Goal: Transaction & Acquisition: Book appointment/travel/reservation

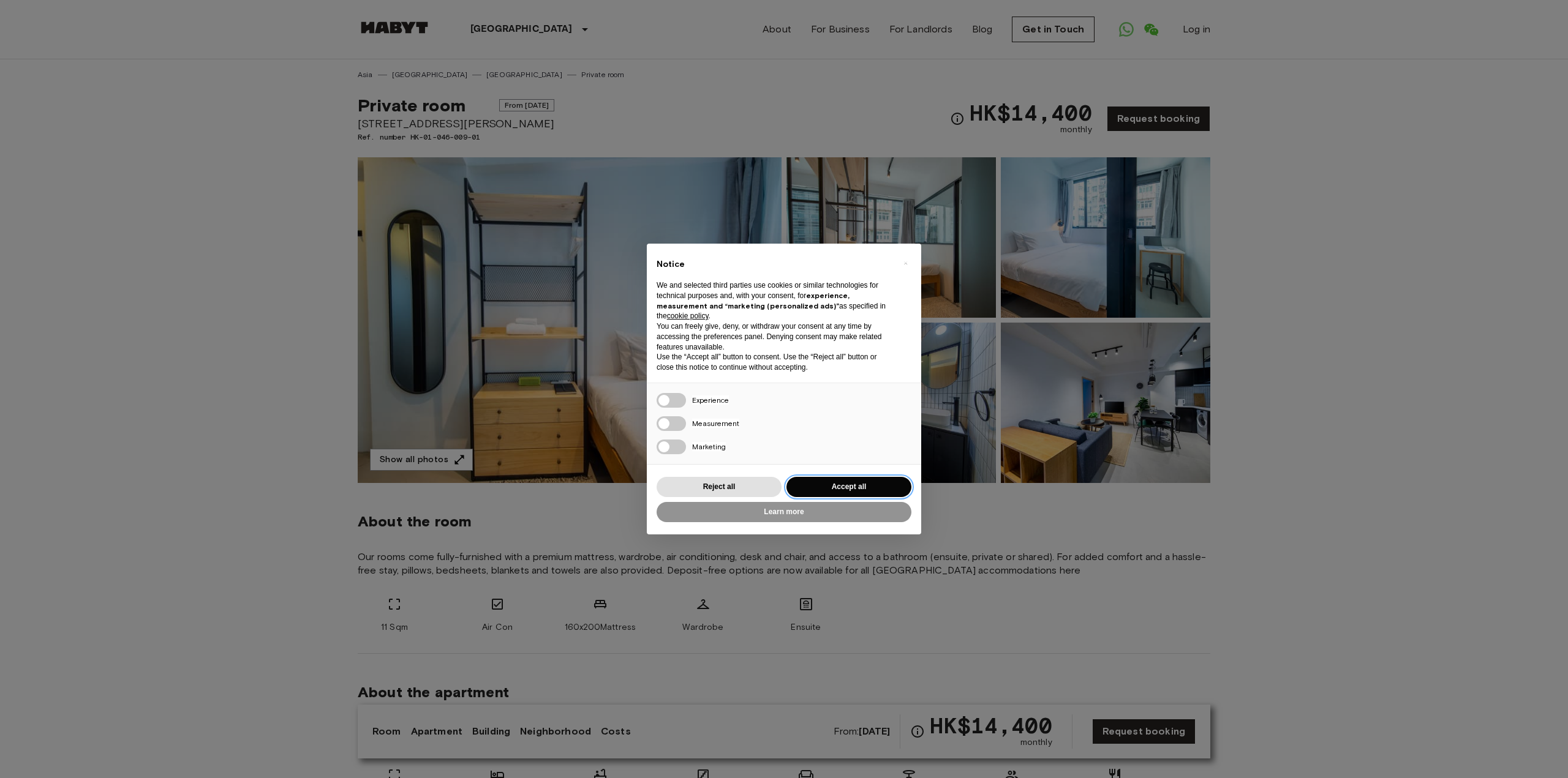
click at [859, 487] on button "Accept all" at bounding box center [849, 487] width 125 height 20
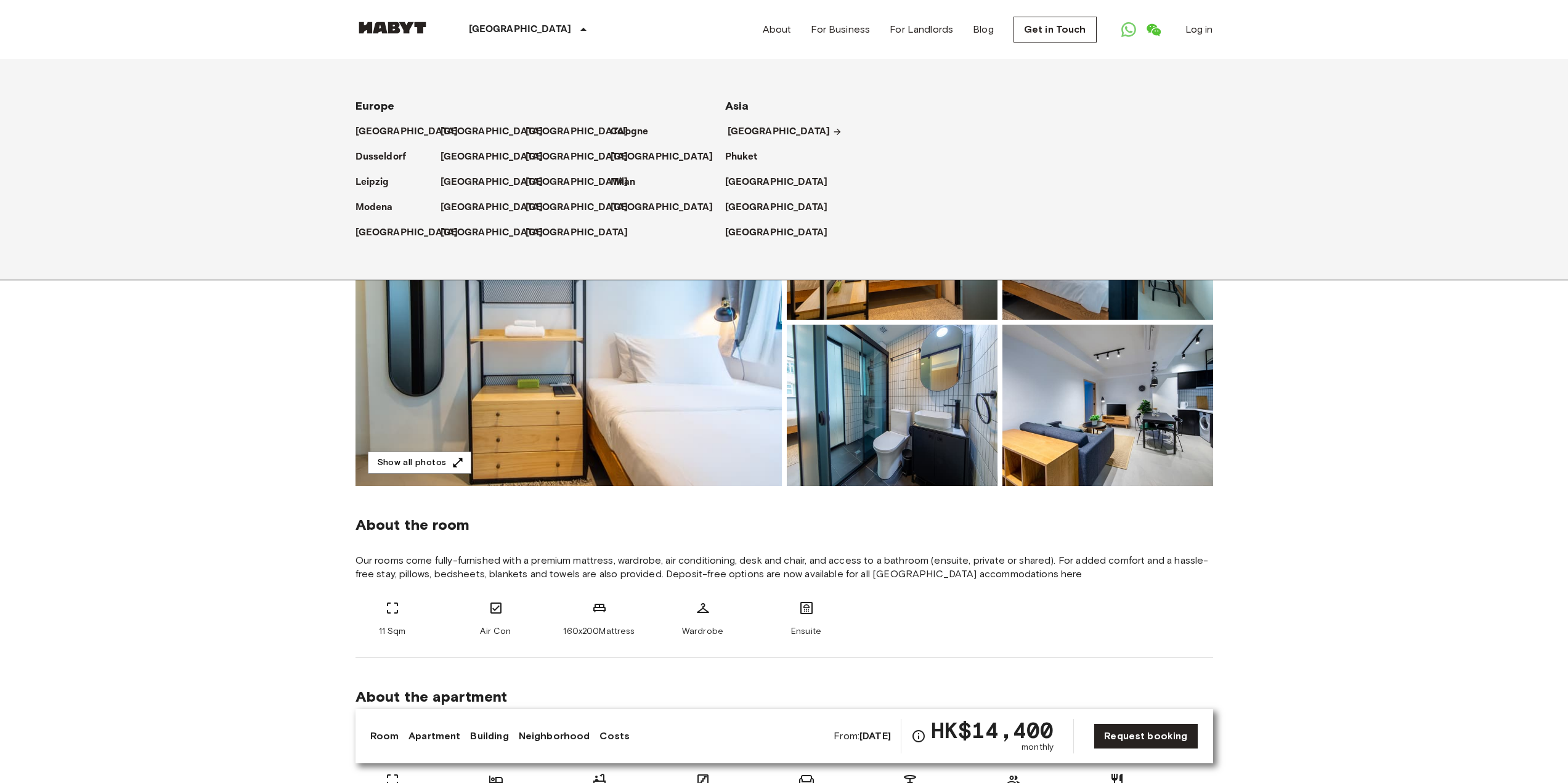
click at [772, 132] on p "[GEOGRAPHIC_DATA]" at bounding box center [779, 132] width 103 height 15
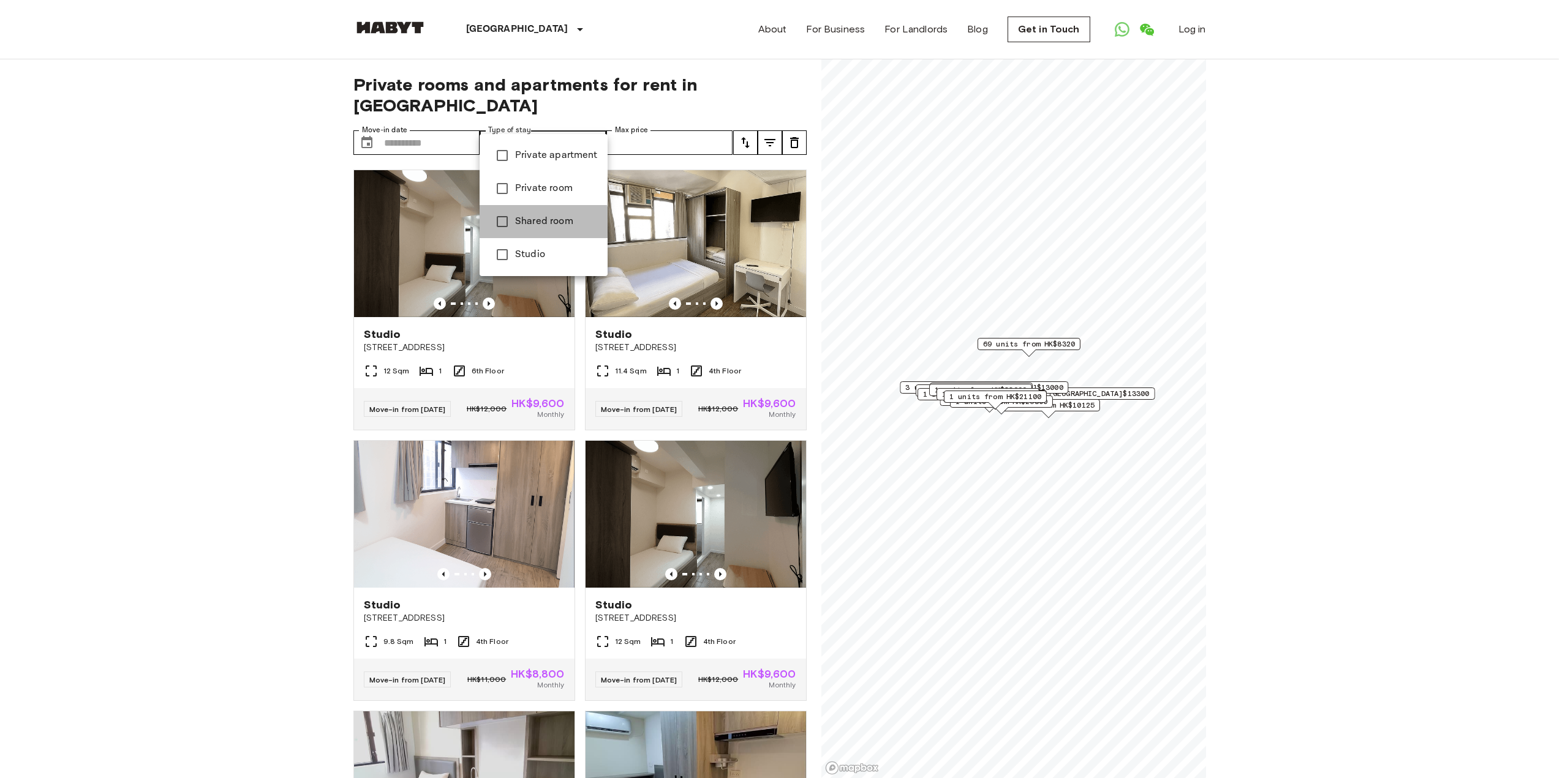
click at [542, 223] on span "Shared room" at bounding box center [556, 222] width 83 height 15
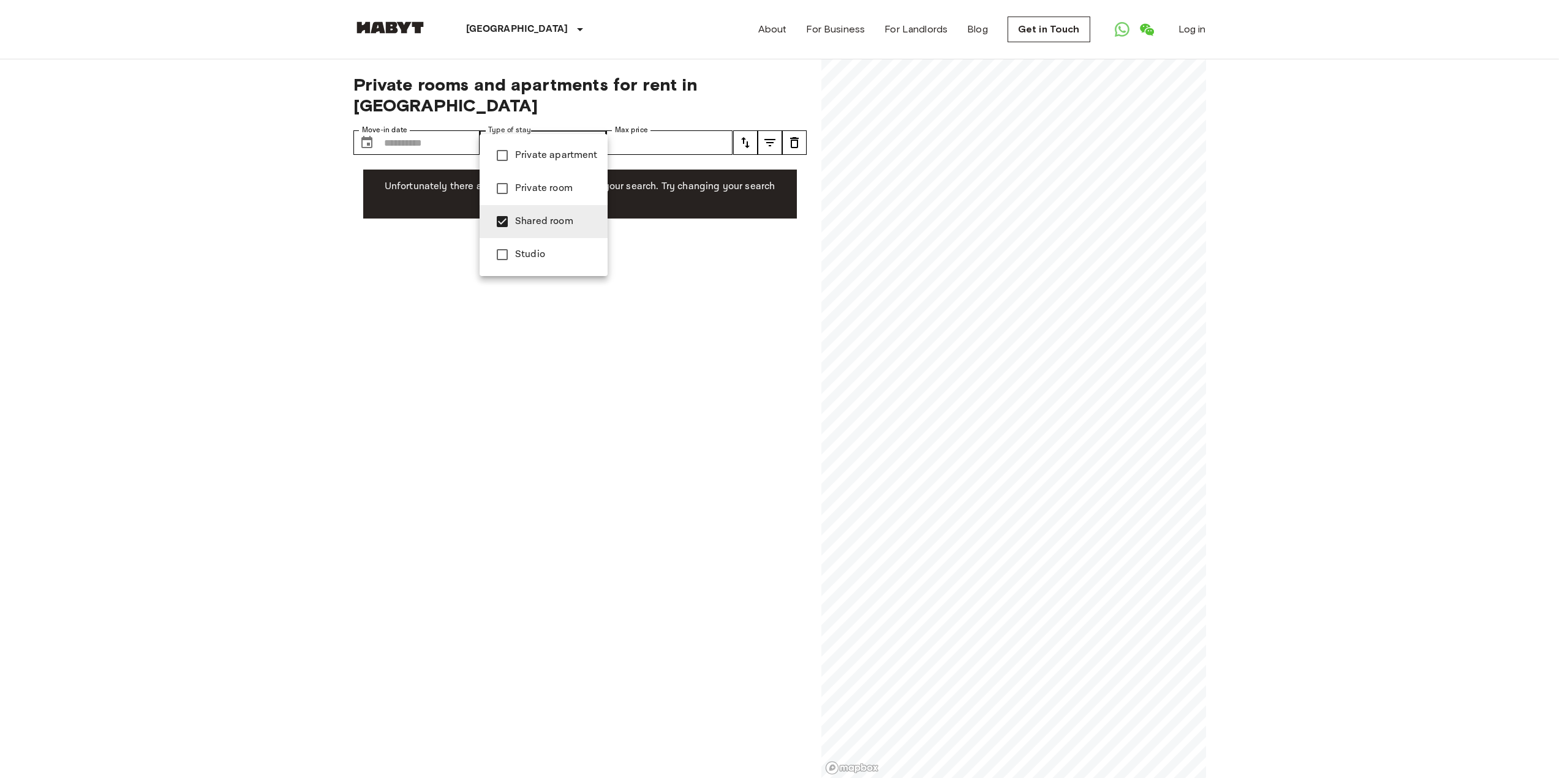
click at [545, 160] on span "Private apartment" at bounding box center [556, 156] width 83 height 15
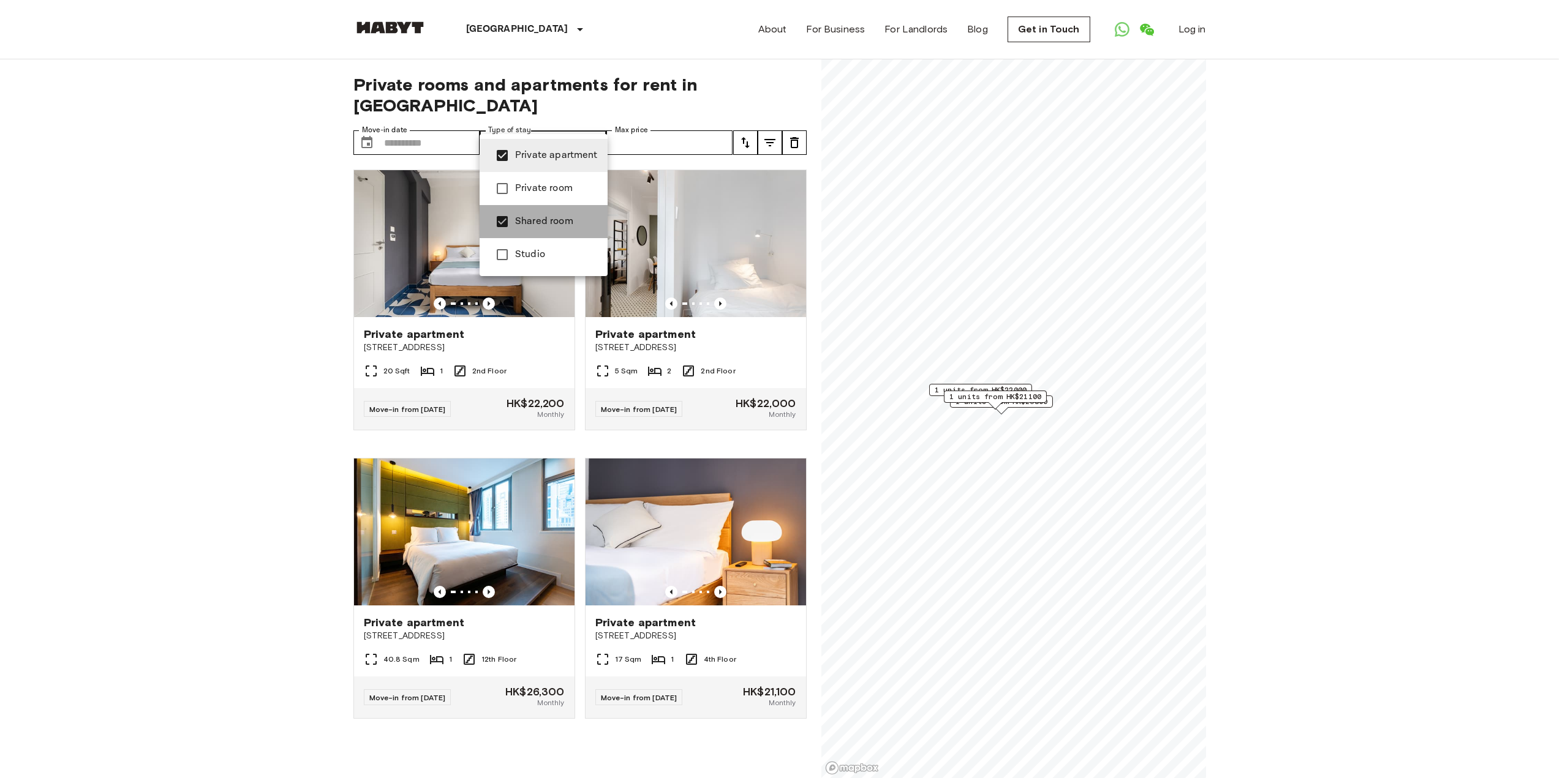
click at [535, 238] on li "Shared room" at bounding box center [544, 221] width 128 height 33
type input "**********"
click at [207, 231] on div at bounding box center [784, 389] width 1568 height 778
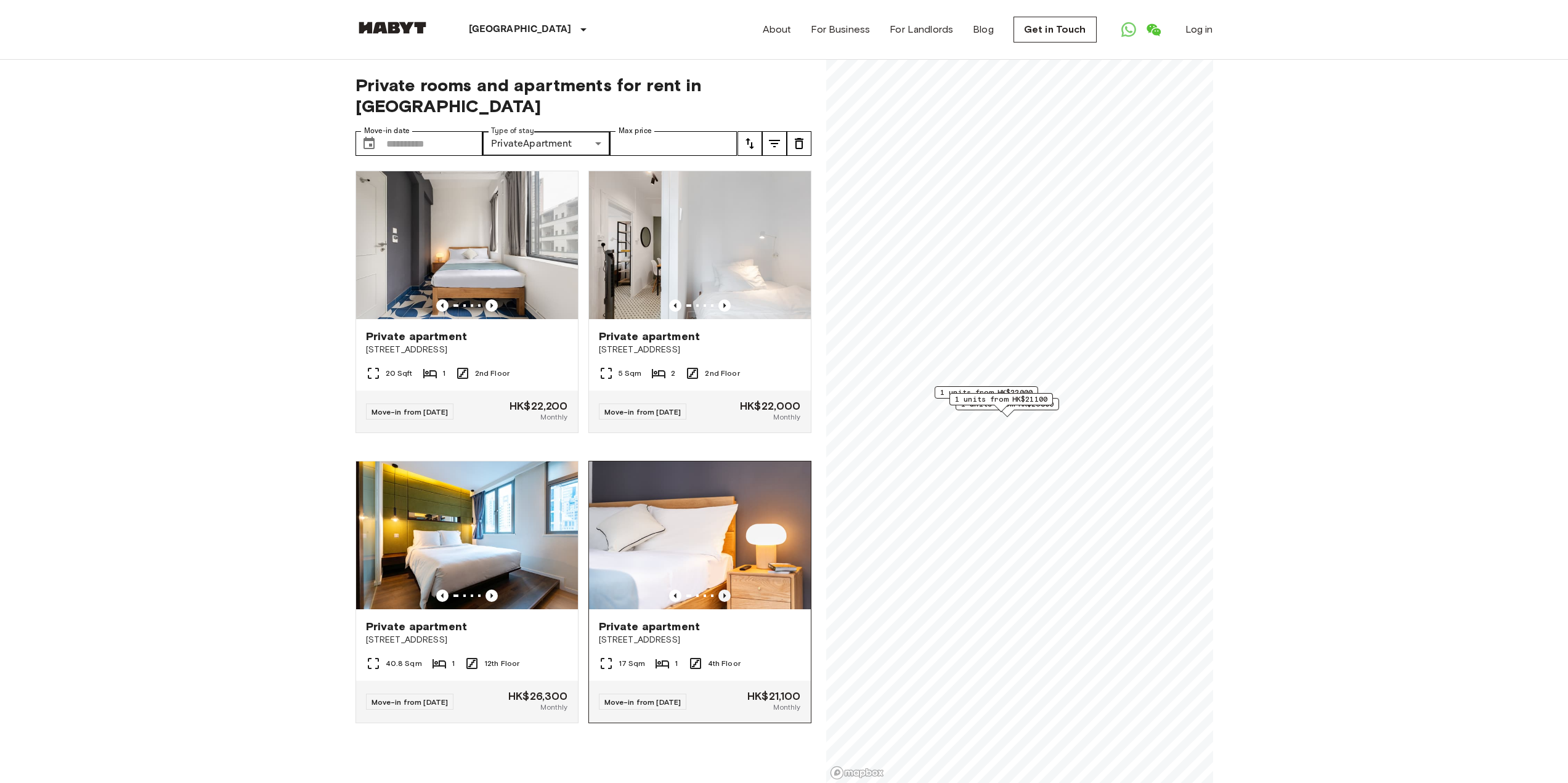
click at [719, 590] on icon "Previous image" at bounding box center [725, 596] width 12 height 12
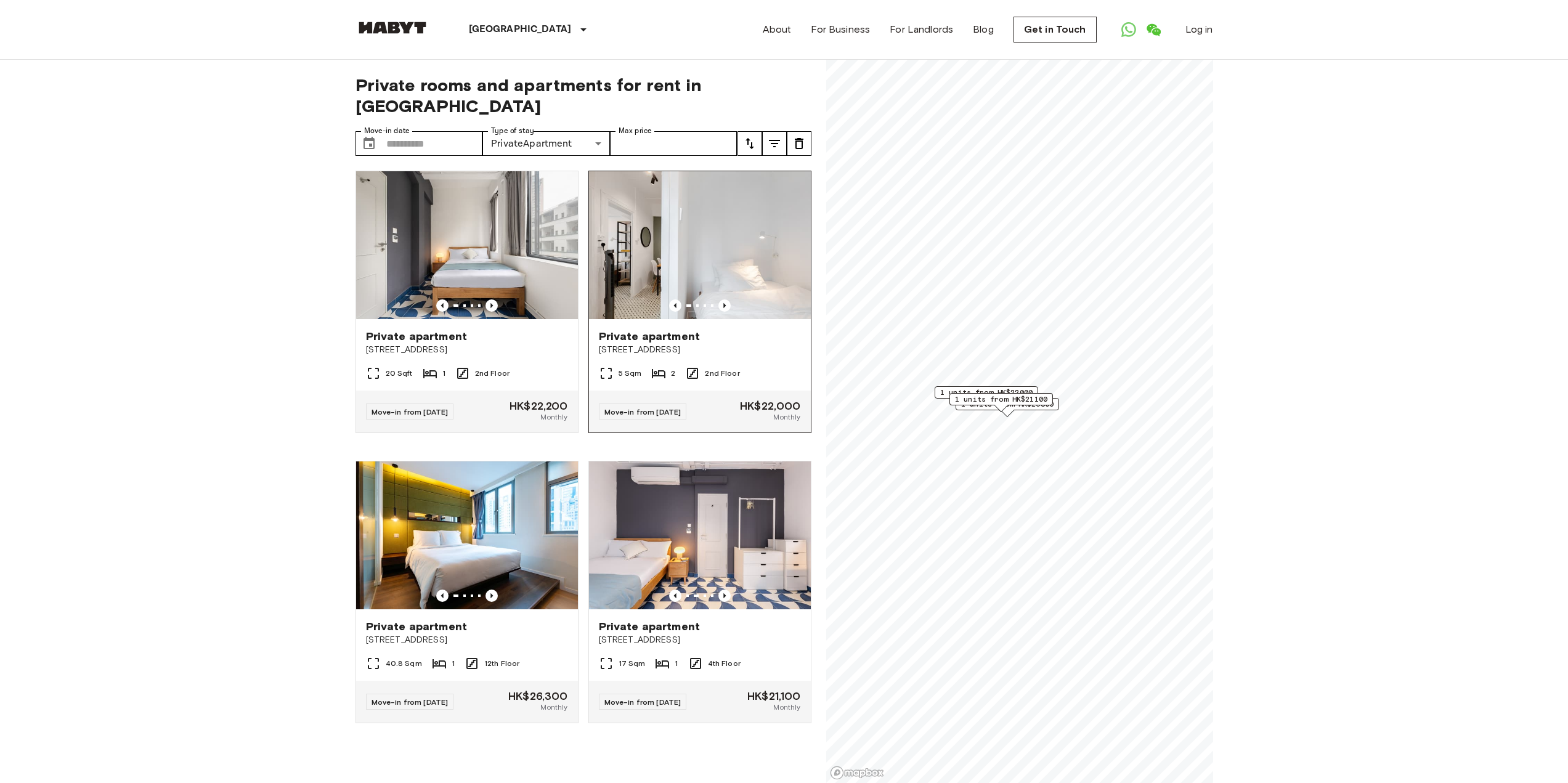
click at [658, 329] on span "Private apartment" at bounding box center [649, 336] width 102 height 15
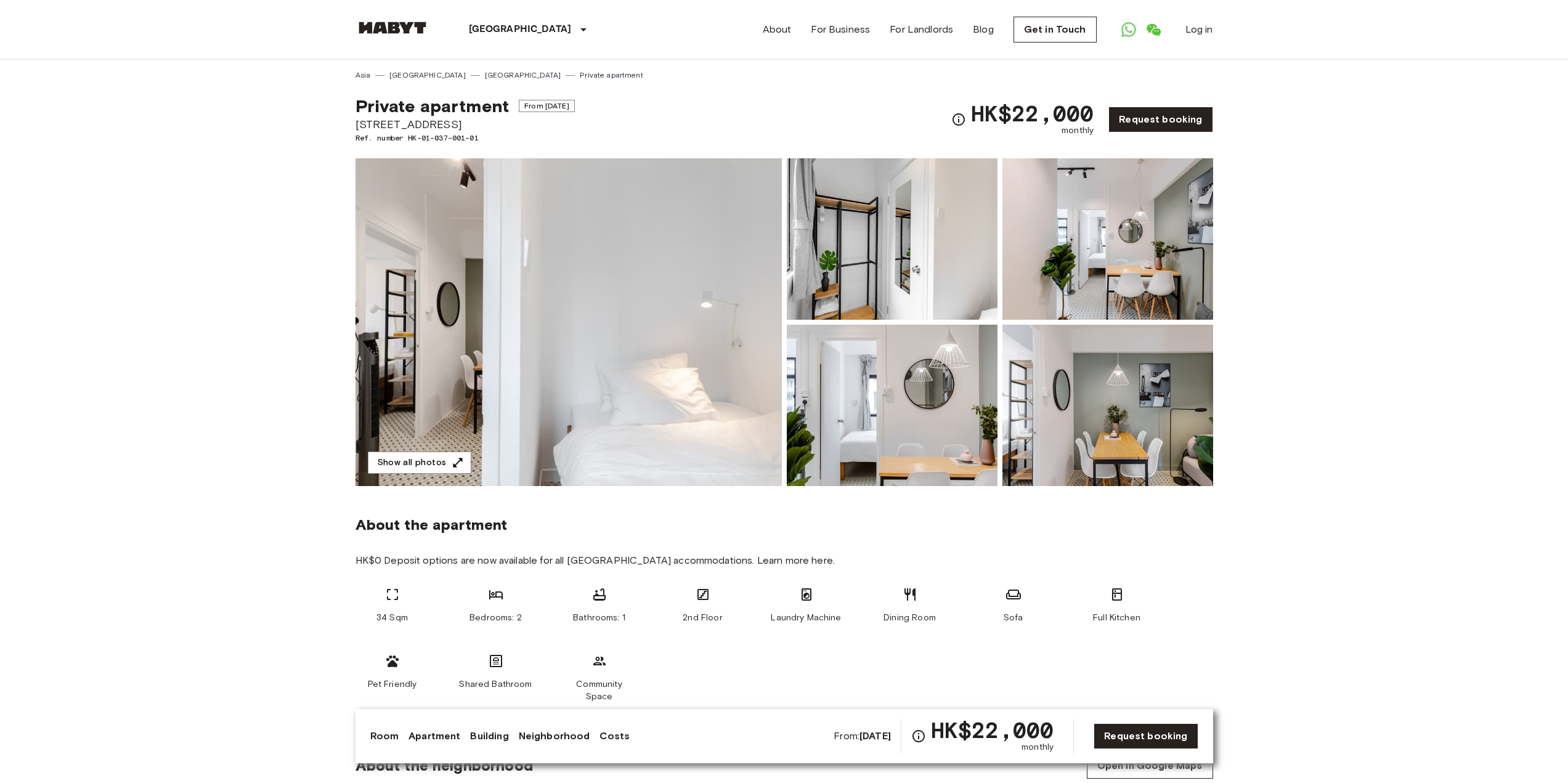
click at [563, 330] on img at bounding box center [569, 322] width 426 height 328
